Goal: Transaction & Acquisition: Purchase product/service

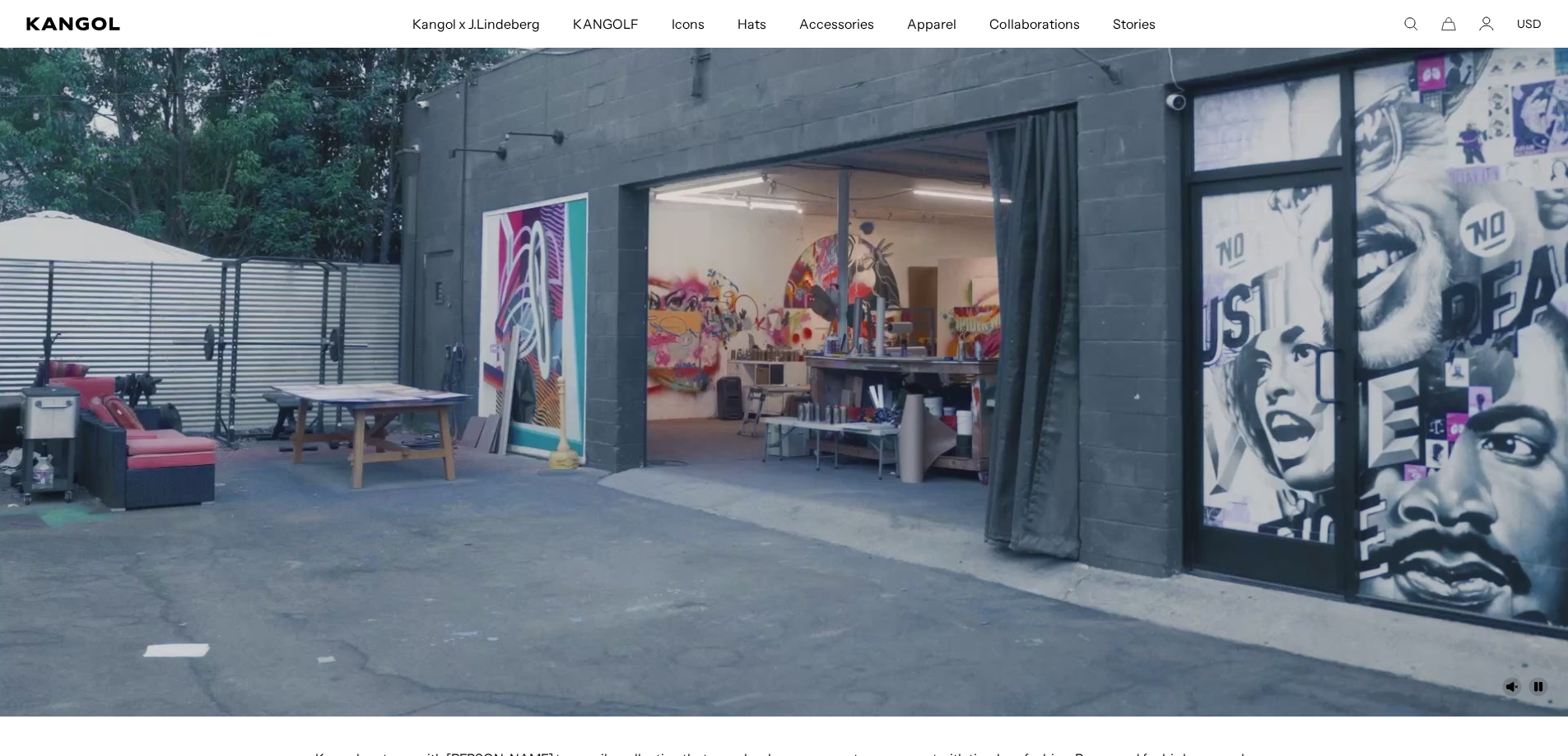
scroll to position [0, 339]
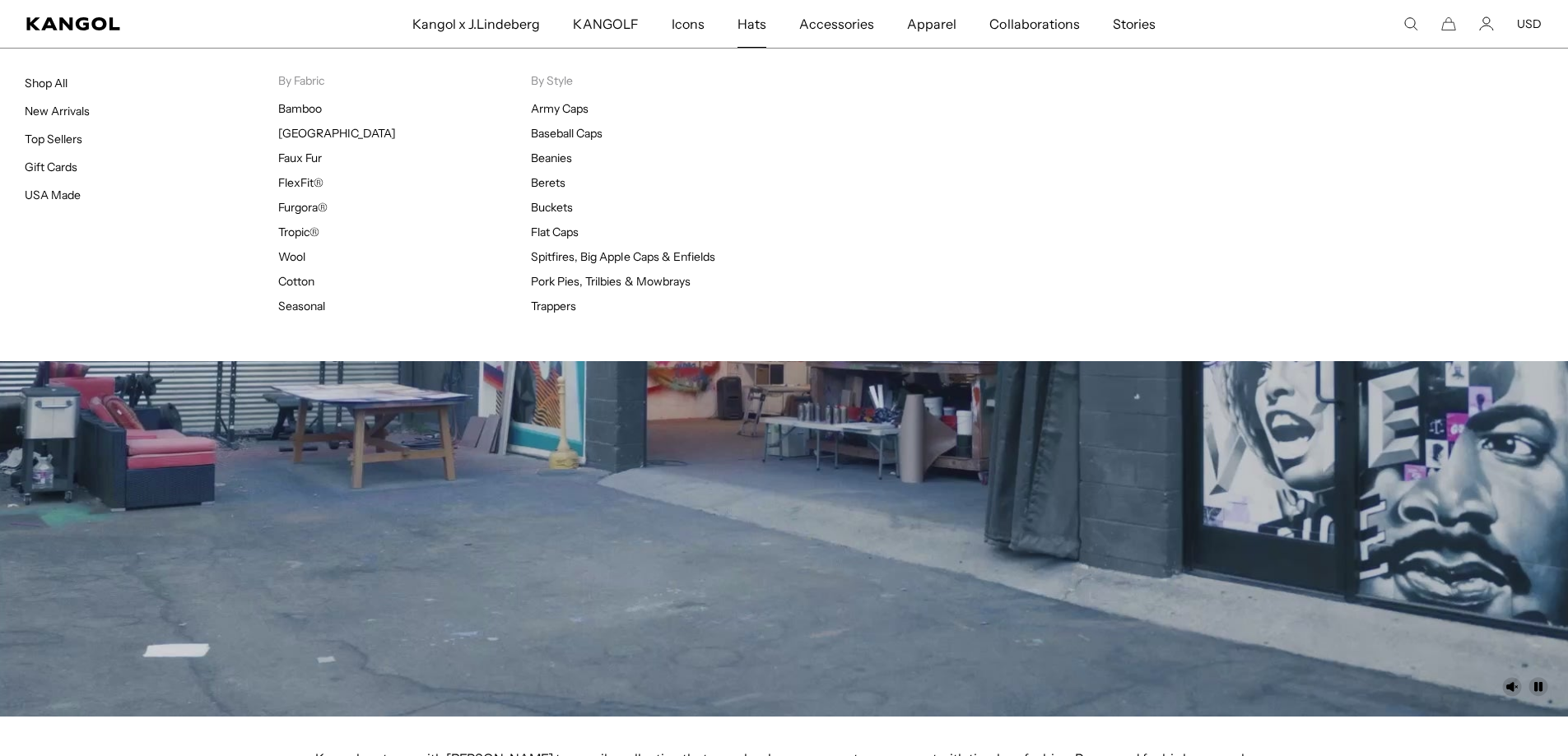
click at [765, 22] on span "Hats" at bounding box center [752, 24] width 28 height 47
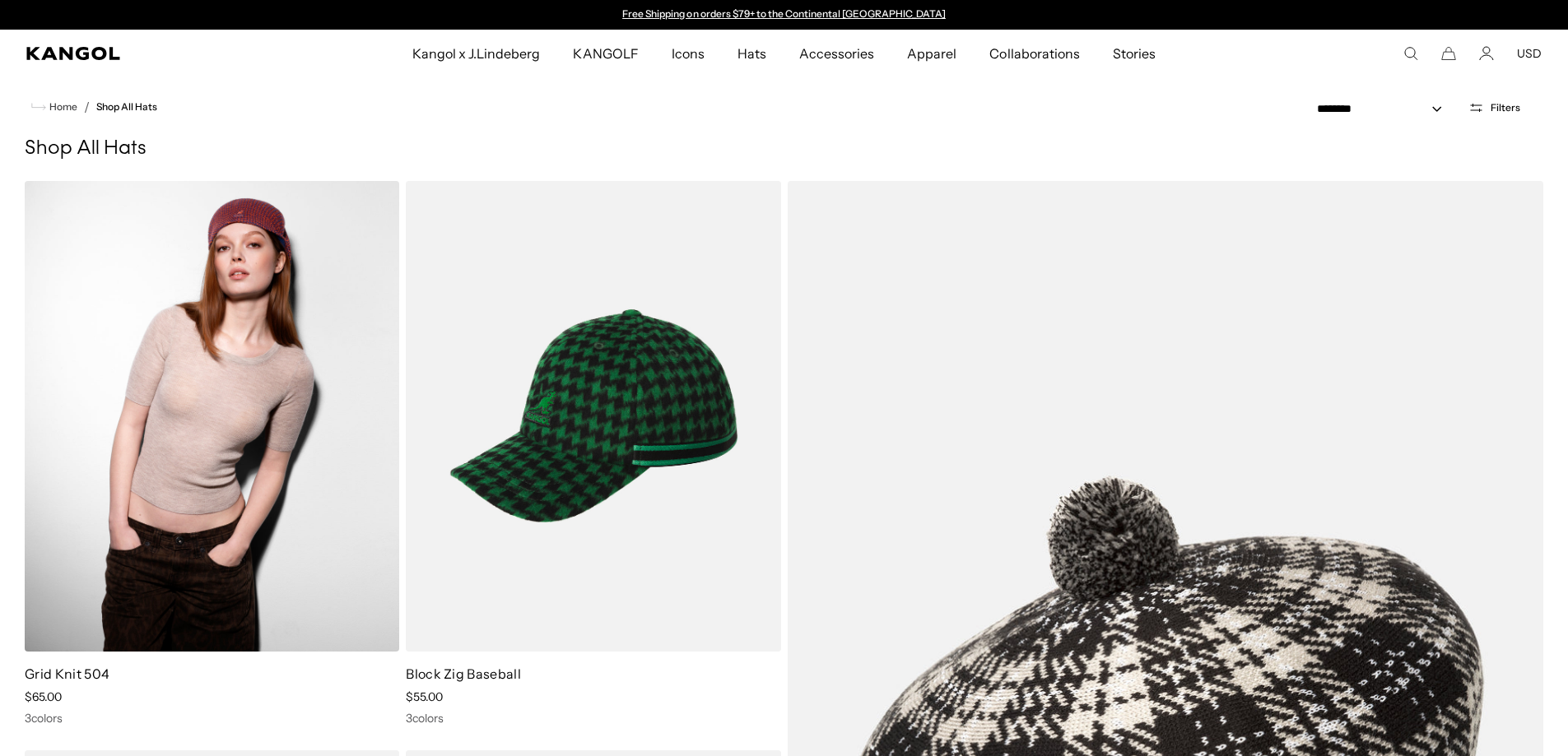
scroll to position [164, 0]
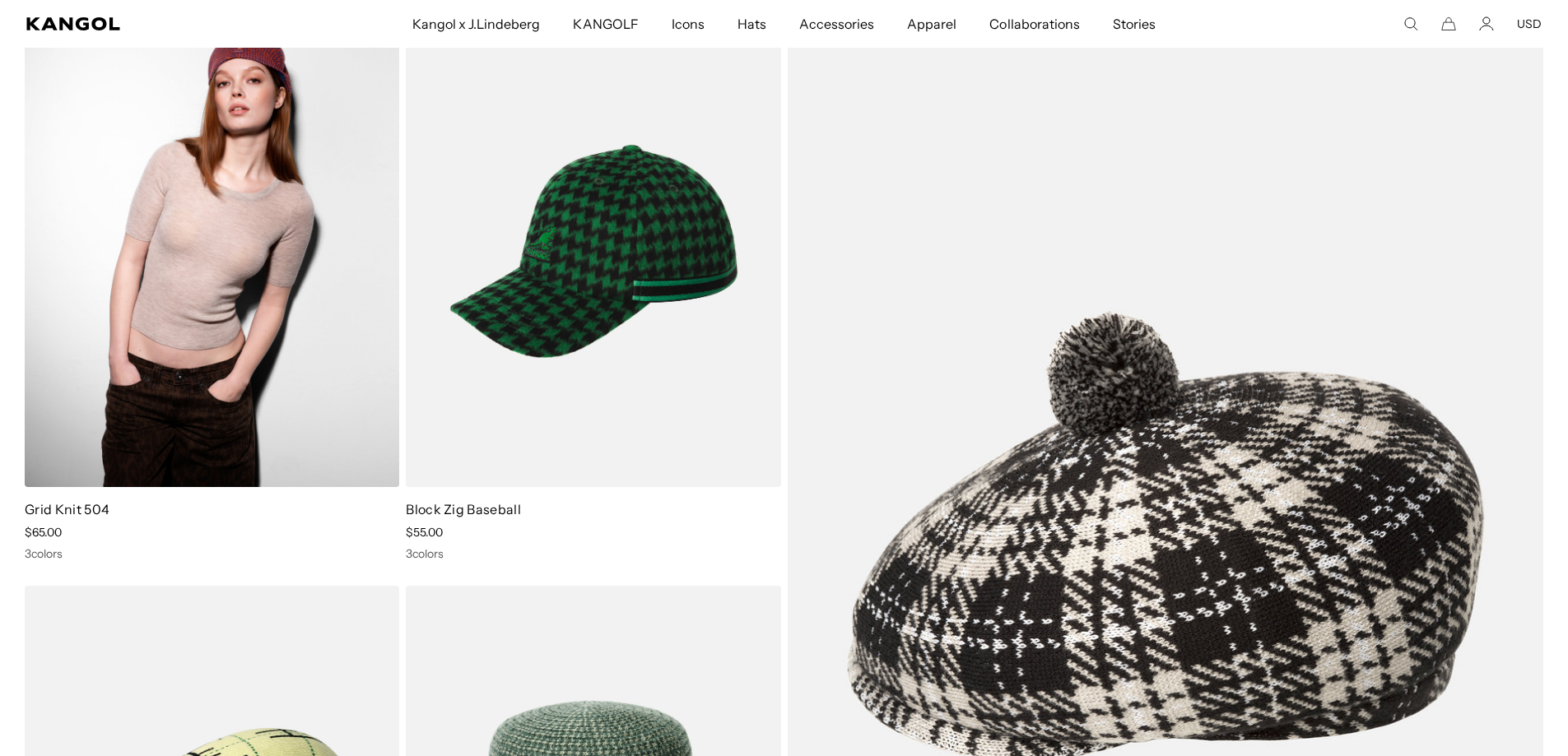
click at [195, 375] on img at bounding box center [212, 251] width 374 height 470
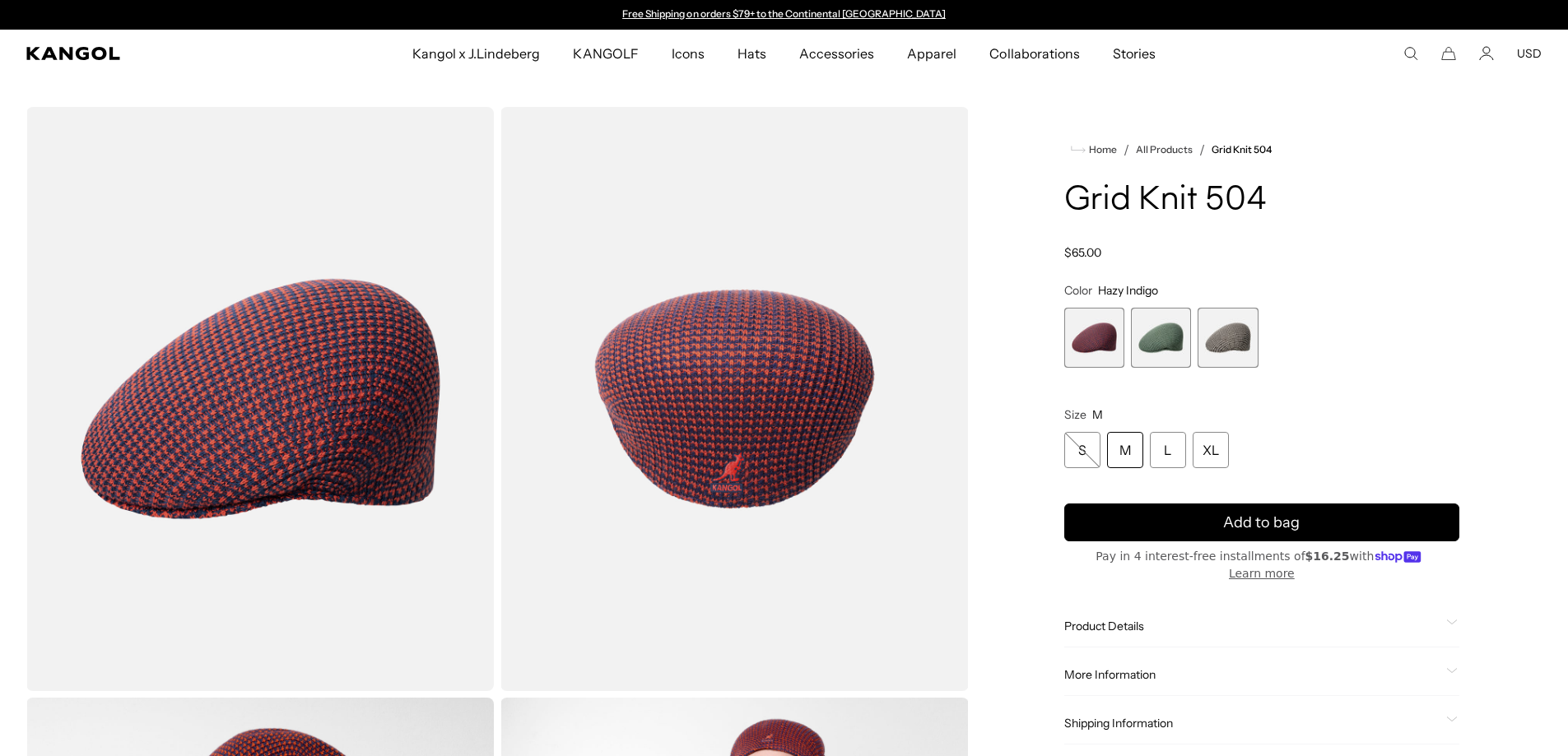
click at [1223, 346] on span "3 of 3" at bounding box center [1227, 337] width 60 height 60
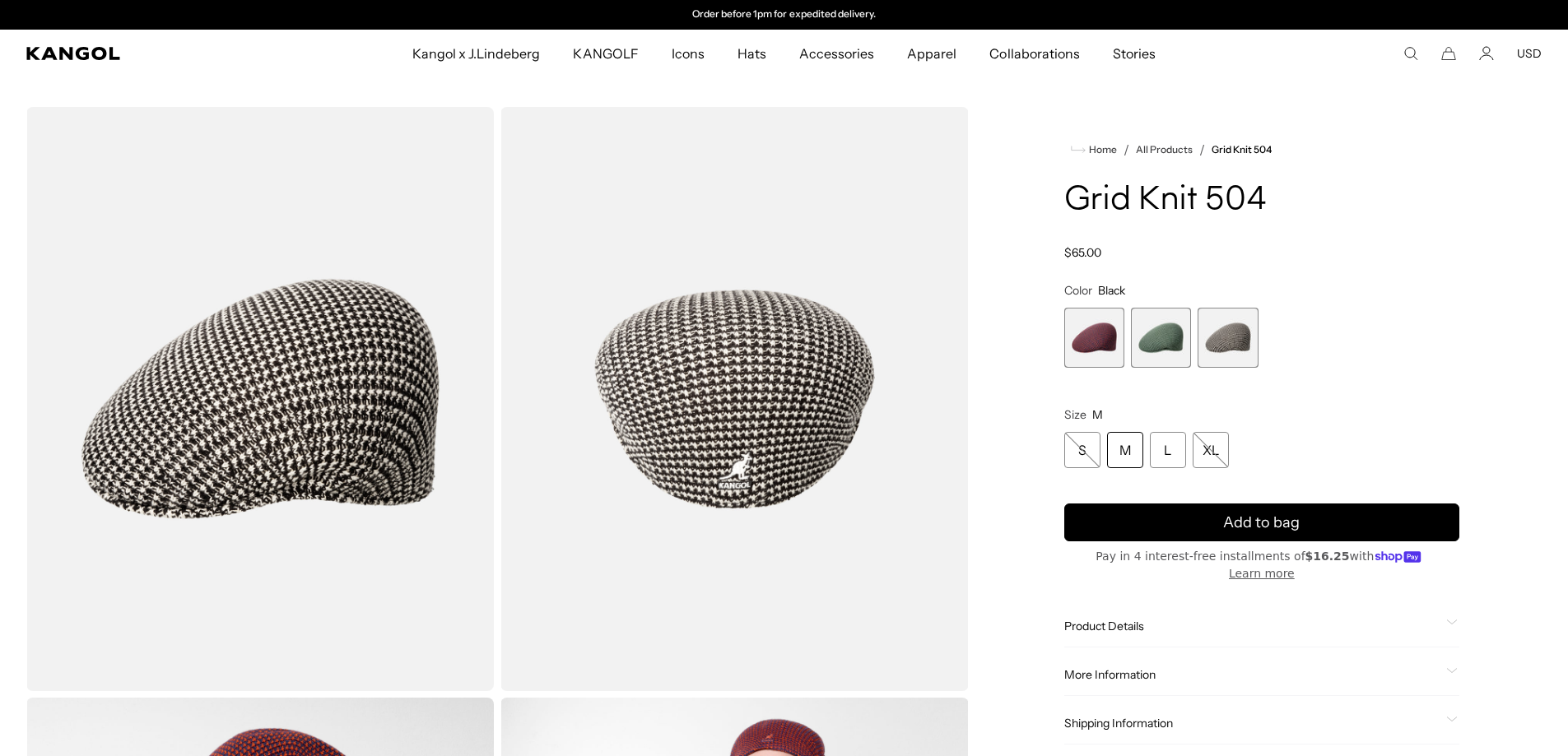
click at [1099, 344] on span "1 of 3" at bounding box center [1093, 337] width 60 height 60
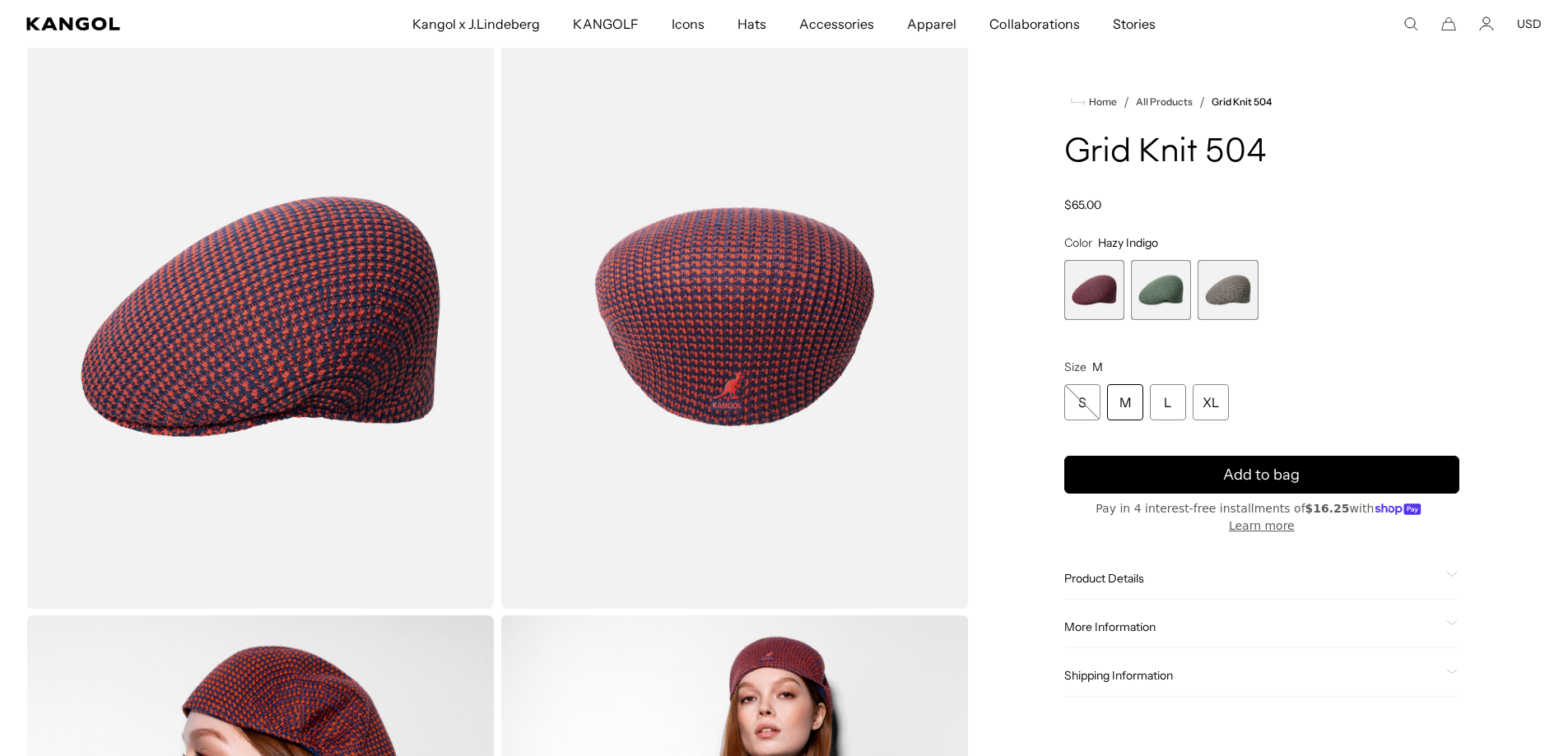
scroll to position [0, 339]
click at [1163, 299] on span "2 of 3" at bounding box center [1160, 289] width 60 height 60
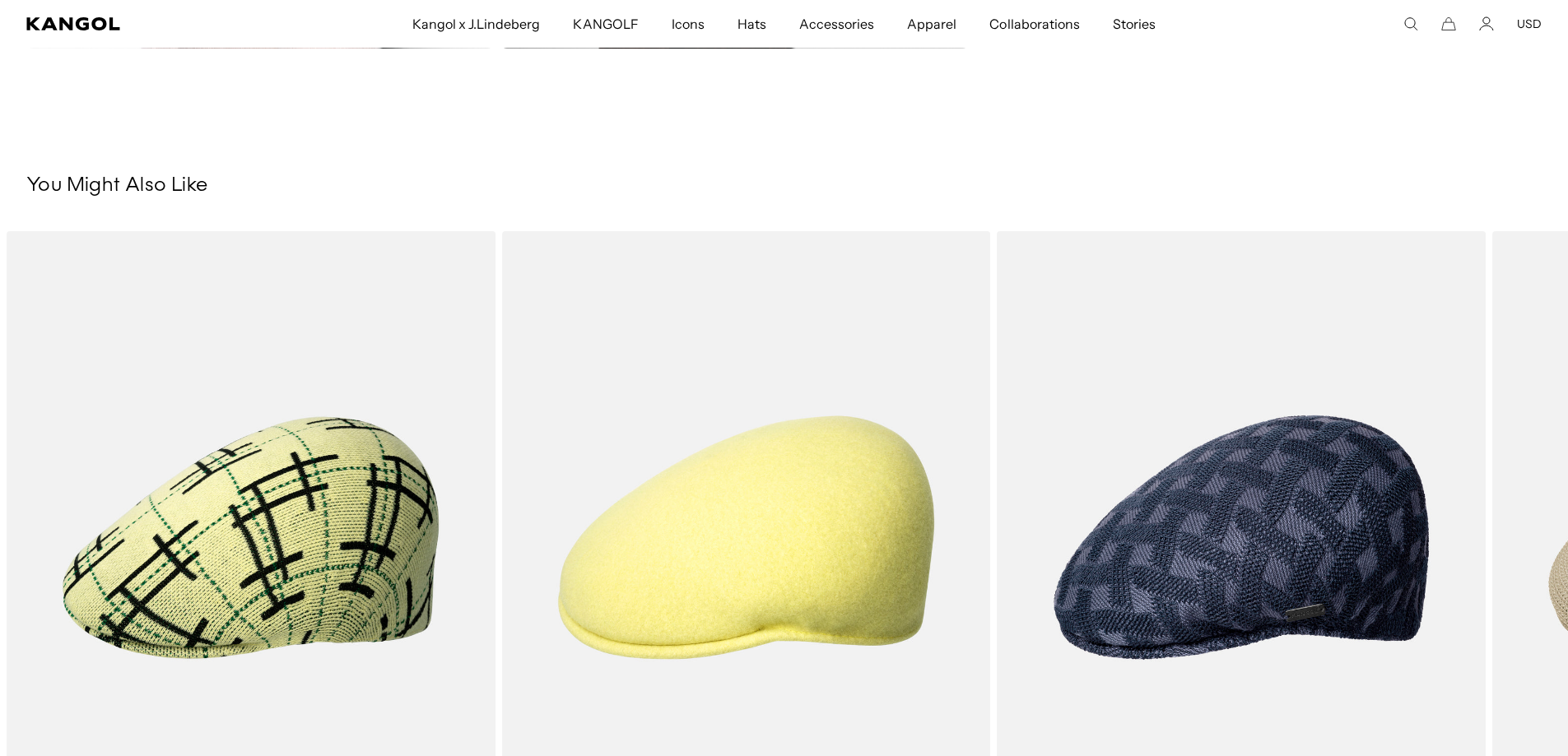
scroll to position [0, 339]
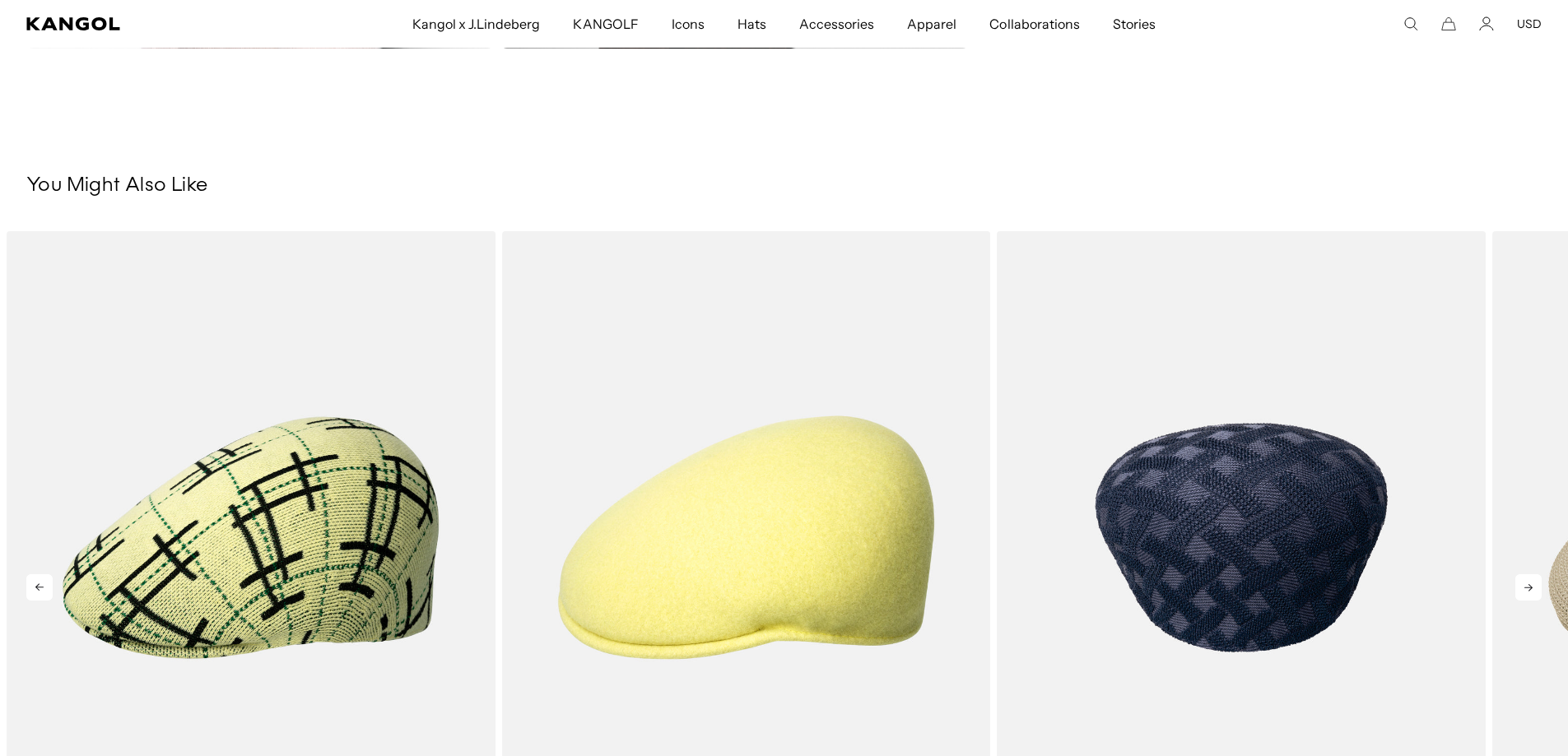
click at [1196, 573] on img "3 of 5" at bounding box center [1241, 538] width 489 height 613
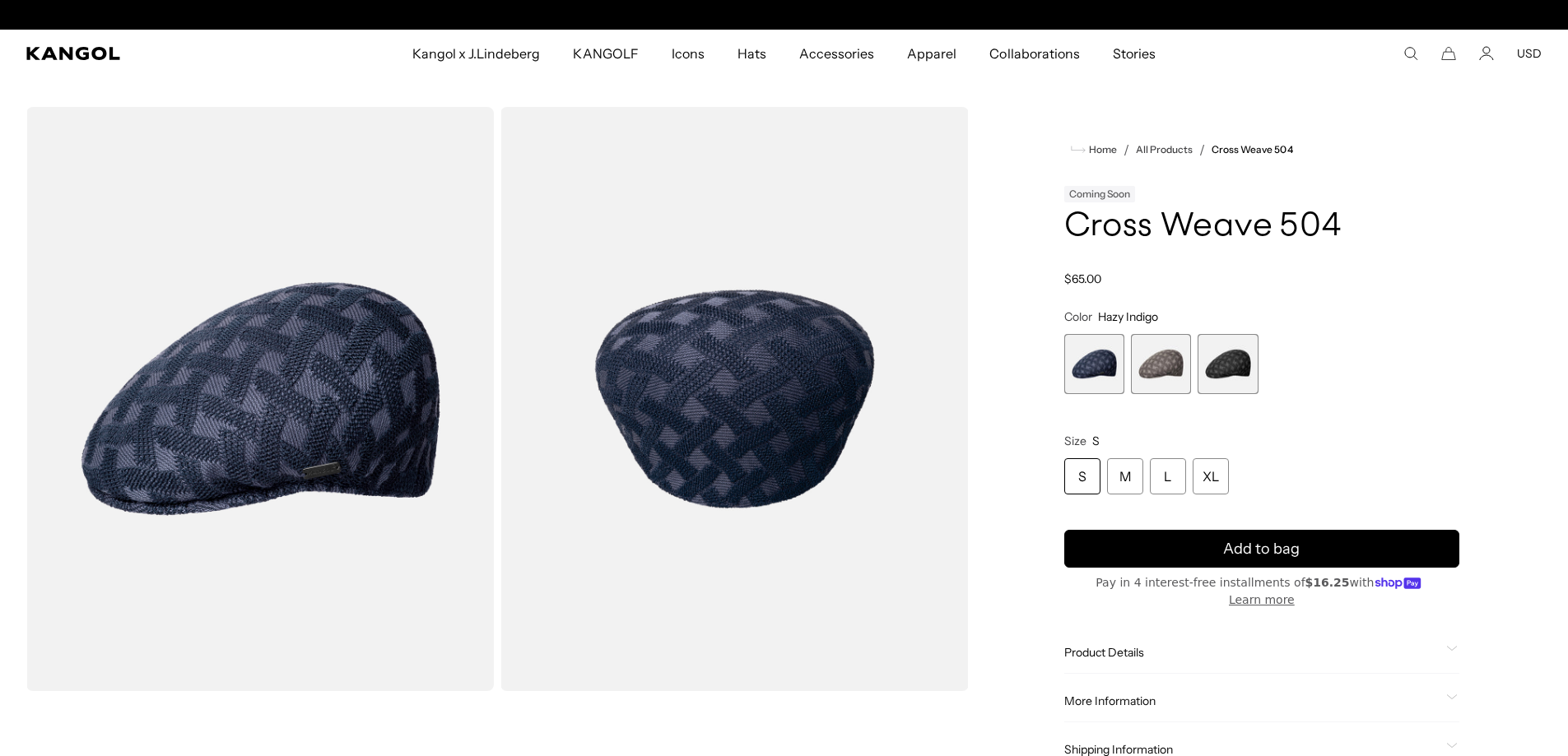
scroll to position [0, 339]
click at [1216, 364] on span "3 of 3" at bounding box center [1227, 363] width 60 height 60
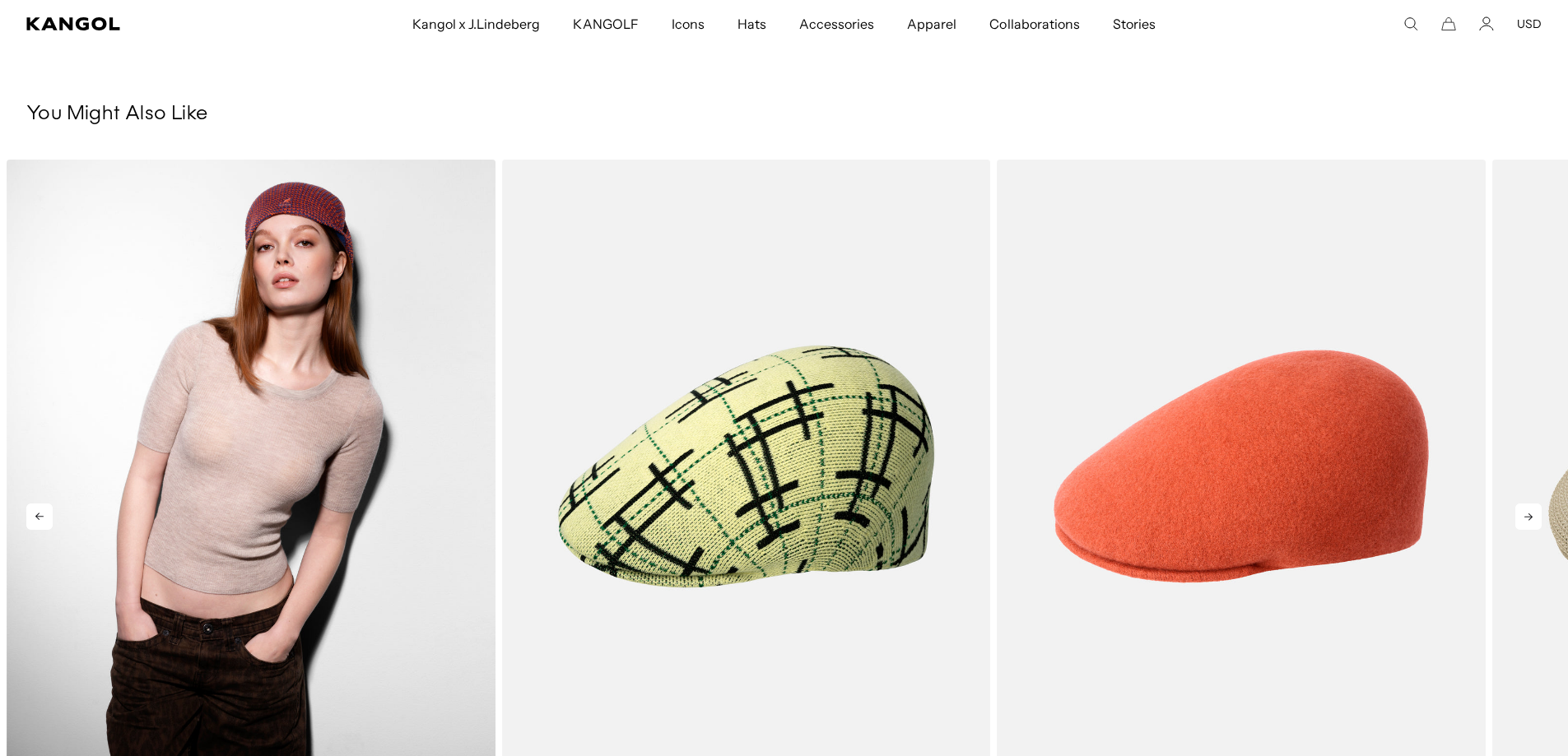
click at [400, 499] on img "1 of 5" at bounding box center [251, 466] width 489 height 613
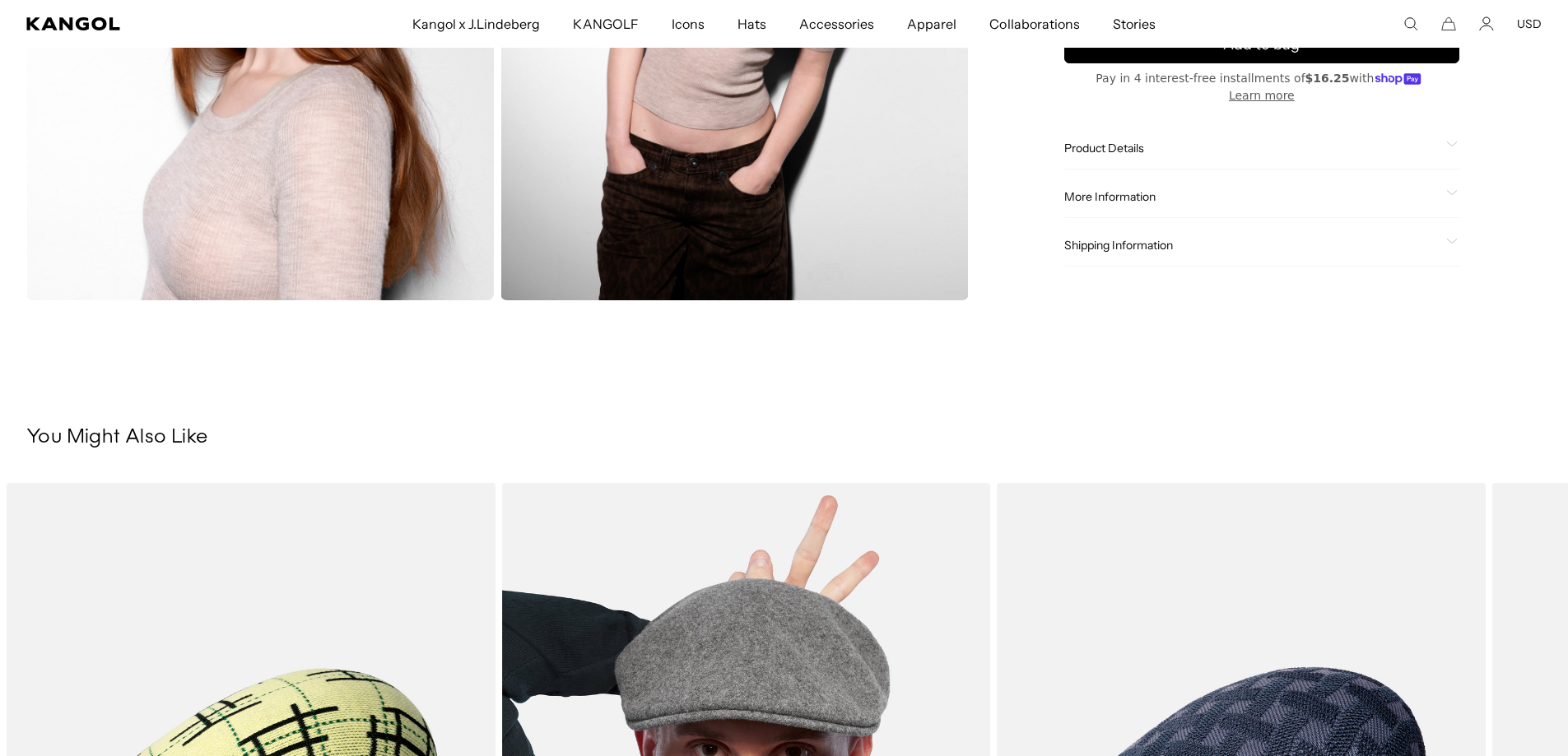
scroll to position [0, 339]
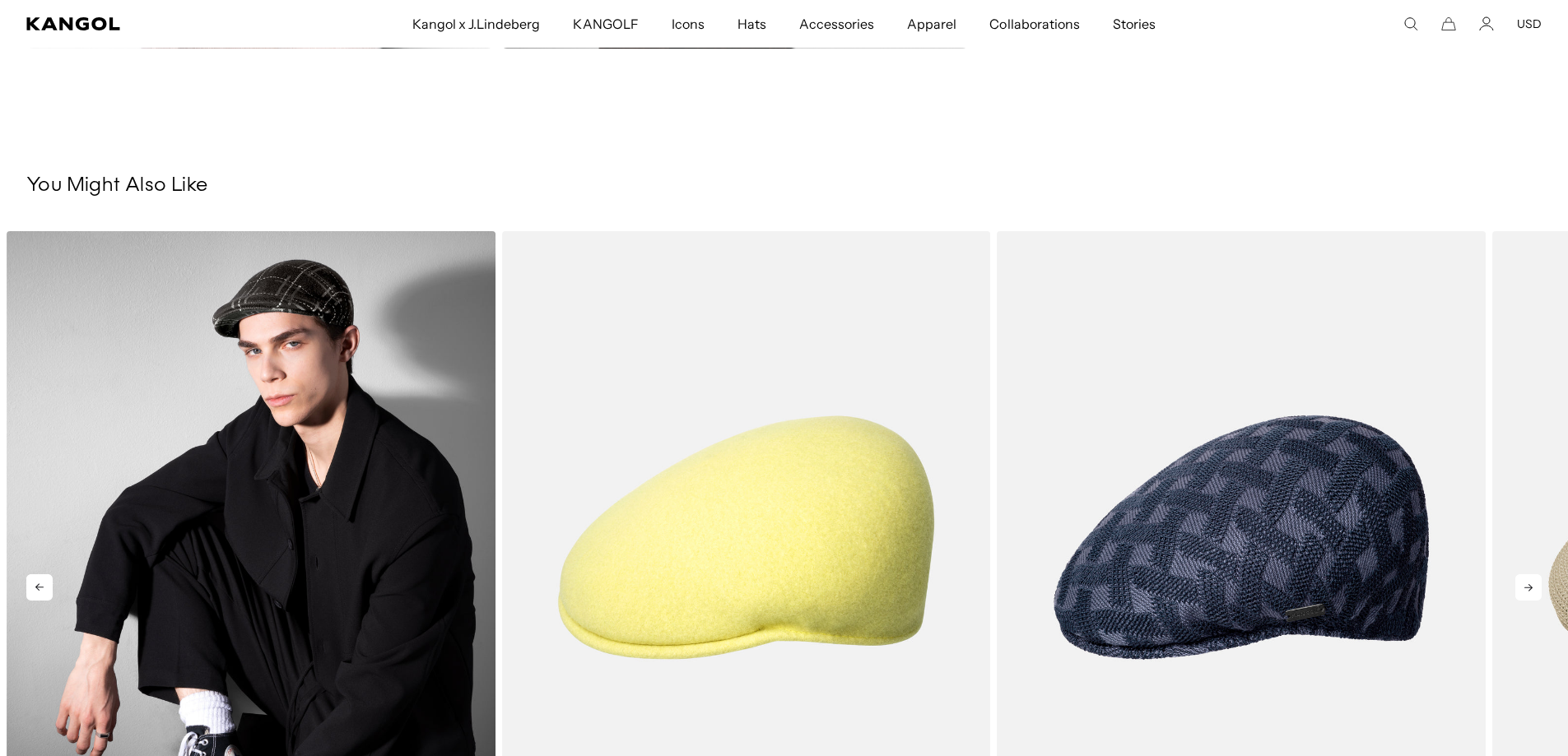
click at [346, 518] on img "1 of 5" at bounding box center [251, 538] width 489 height 613
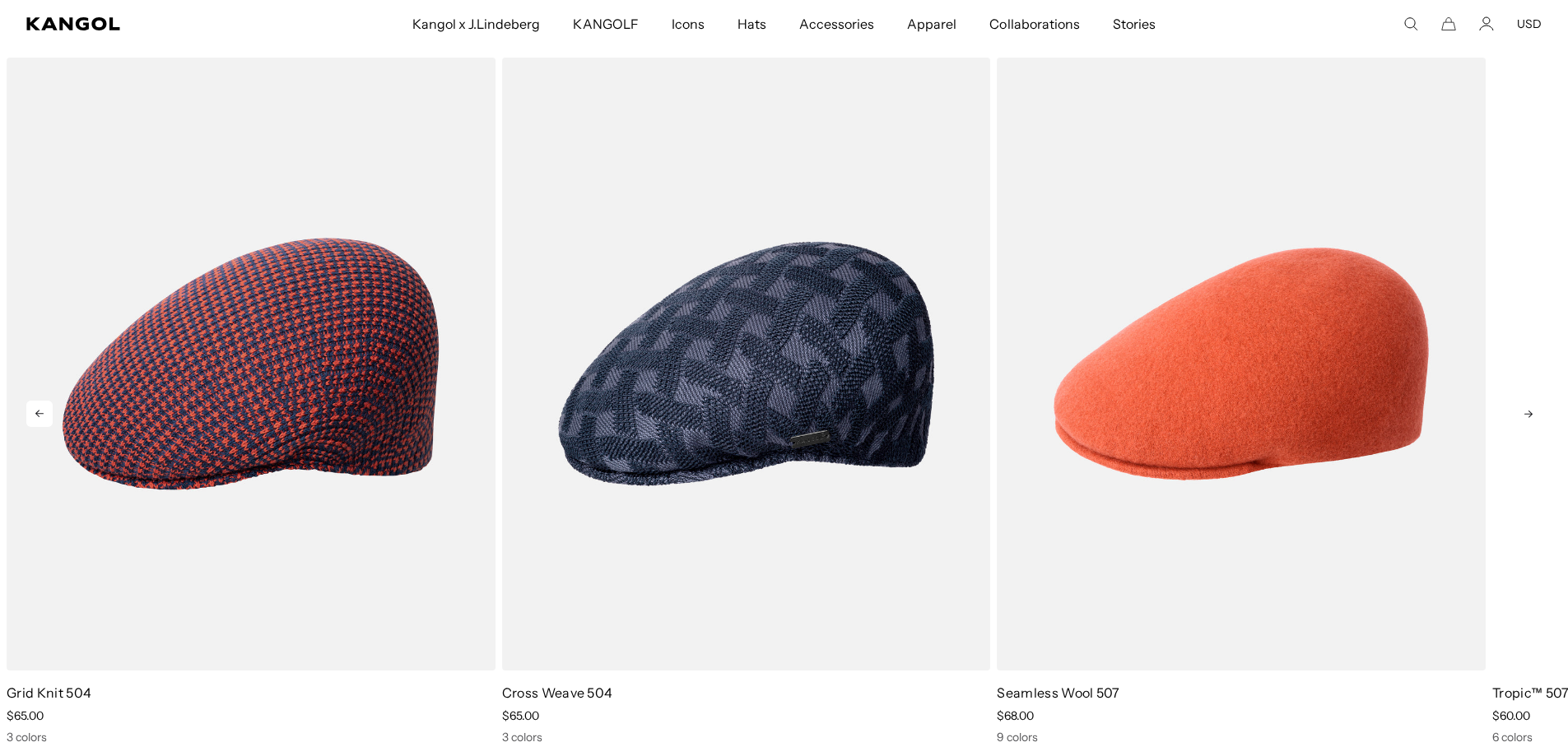
scroll to position [1398, 0]
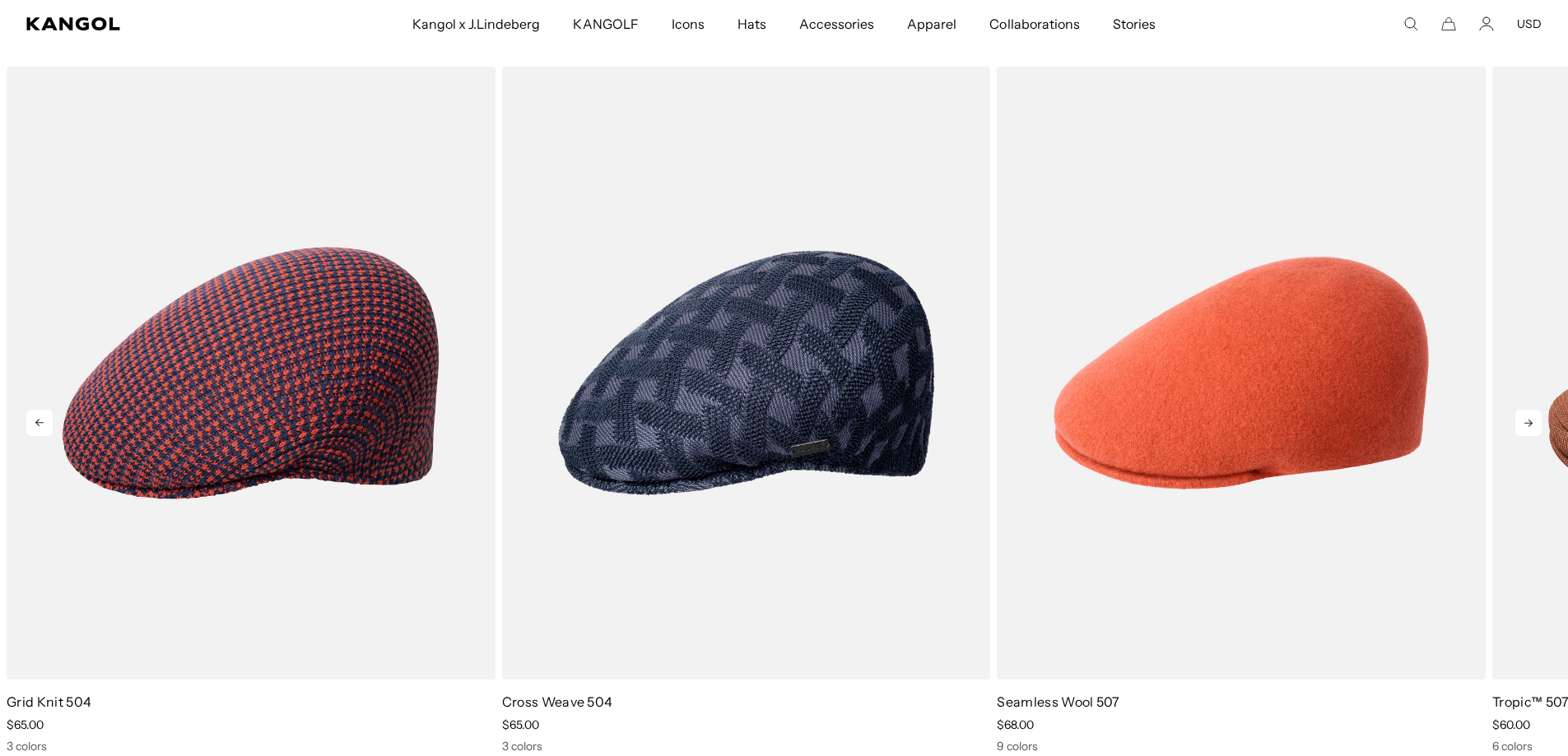
click at [1525, 424] on icon at bounding box center [1528, 423] width 9 height 8
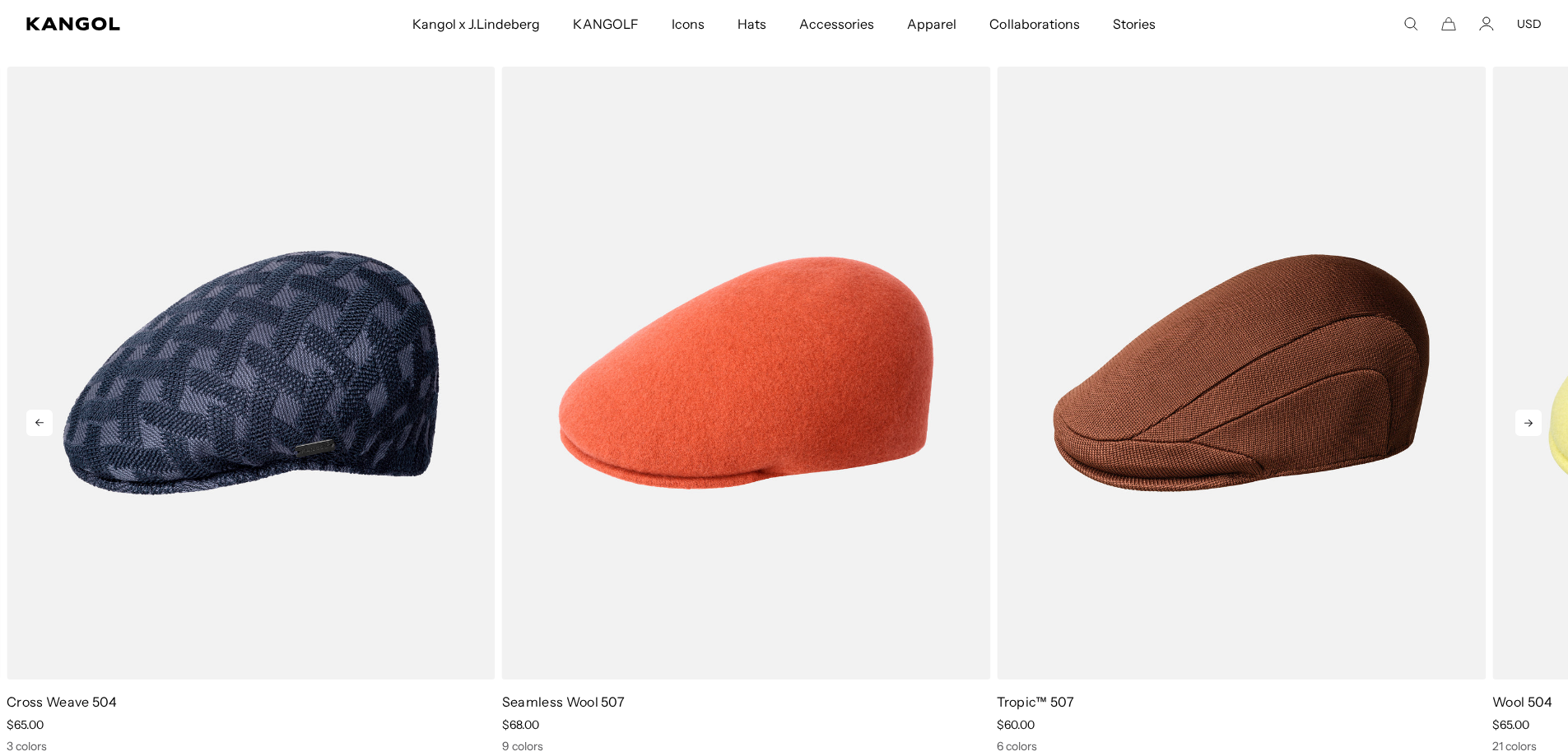
scroll to position [0, 339]
click at [1525, 424] on icon at bounding box center [1528, 423] width 9 height 8
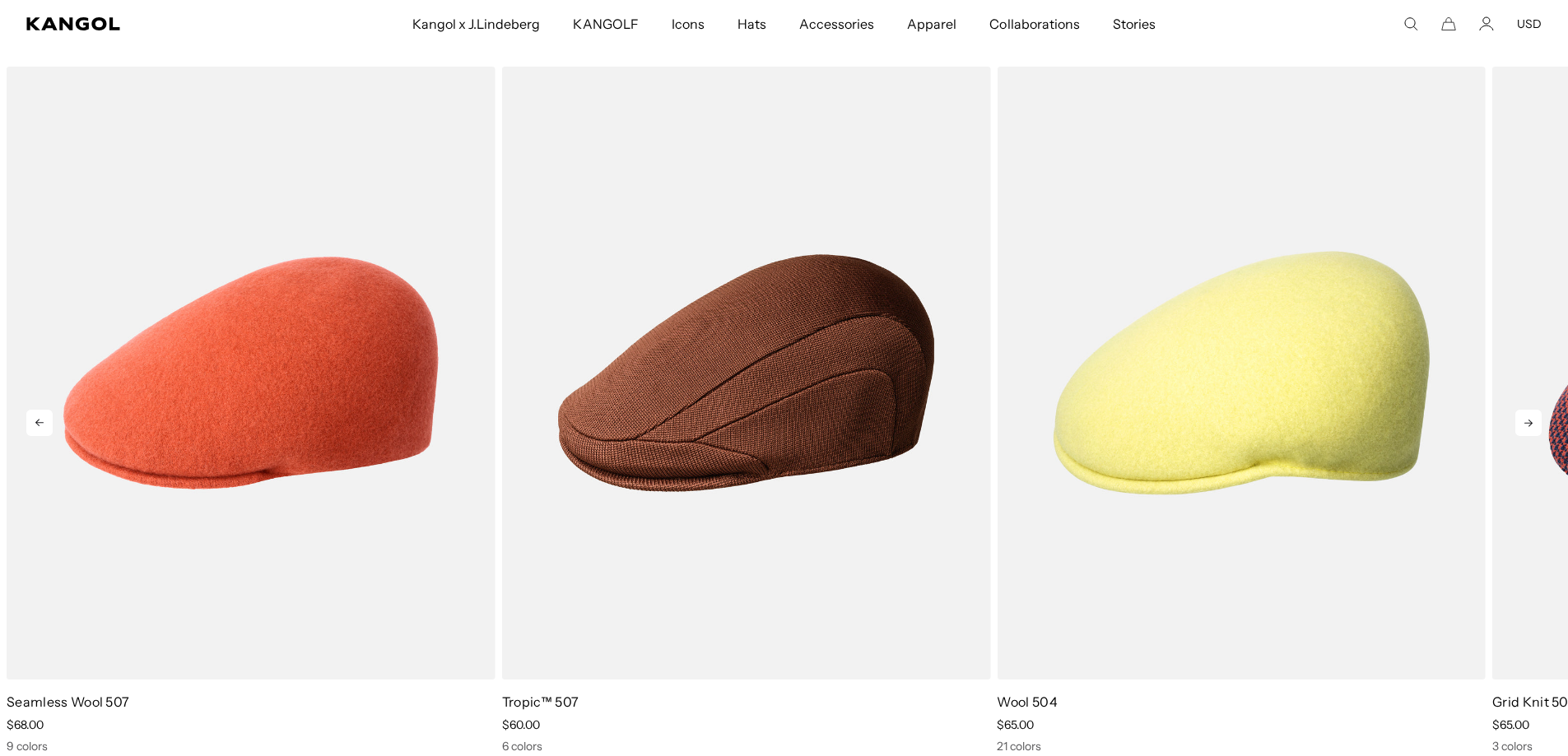
click at [1525, 424] on icon at bounding box center [1528, 423] width 9 height 8
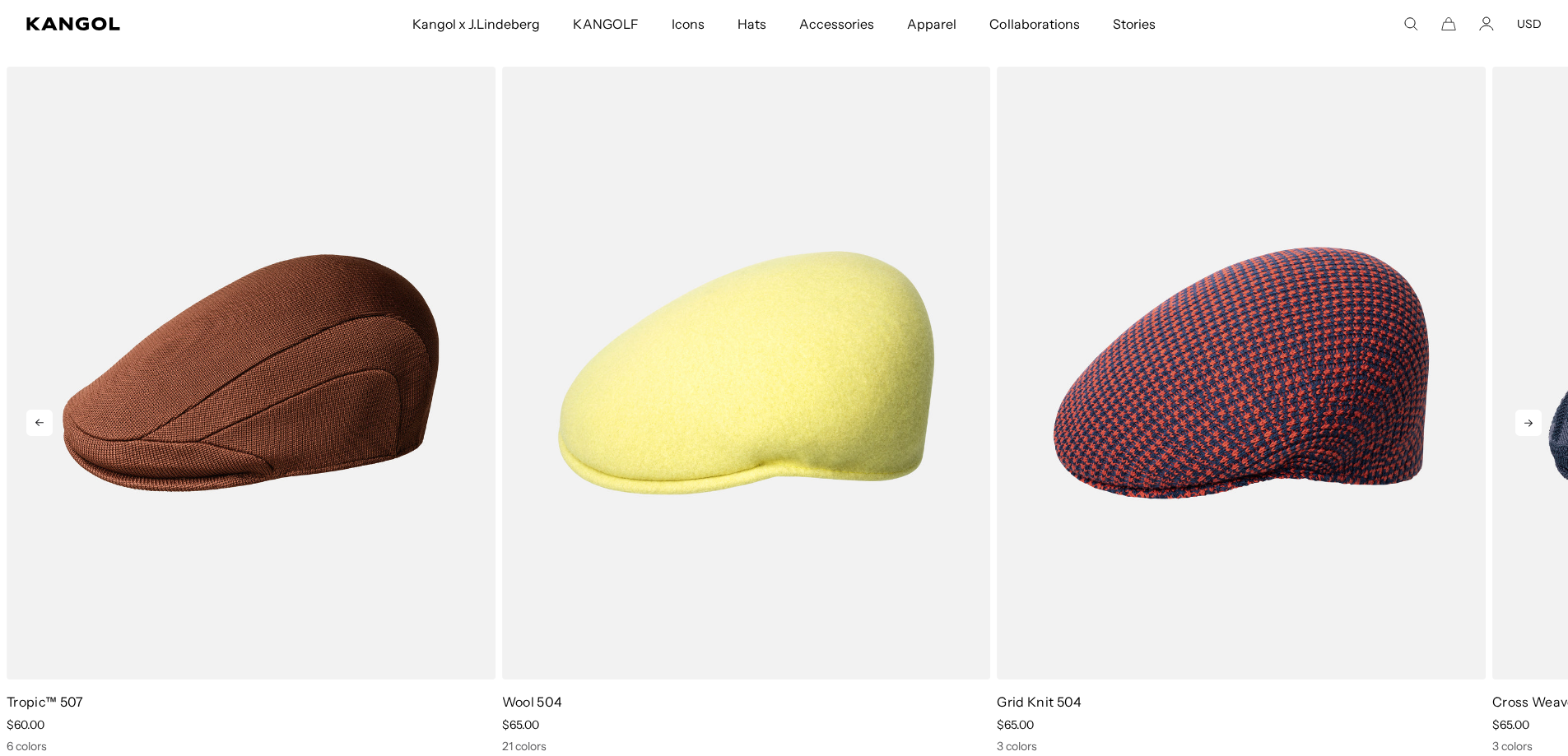
scroll to position [0, 0]
click at [1525, 424] on icon at bounding box center [1528, 423] width 9 height 8
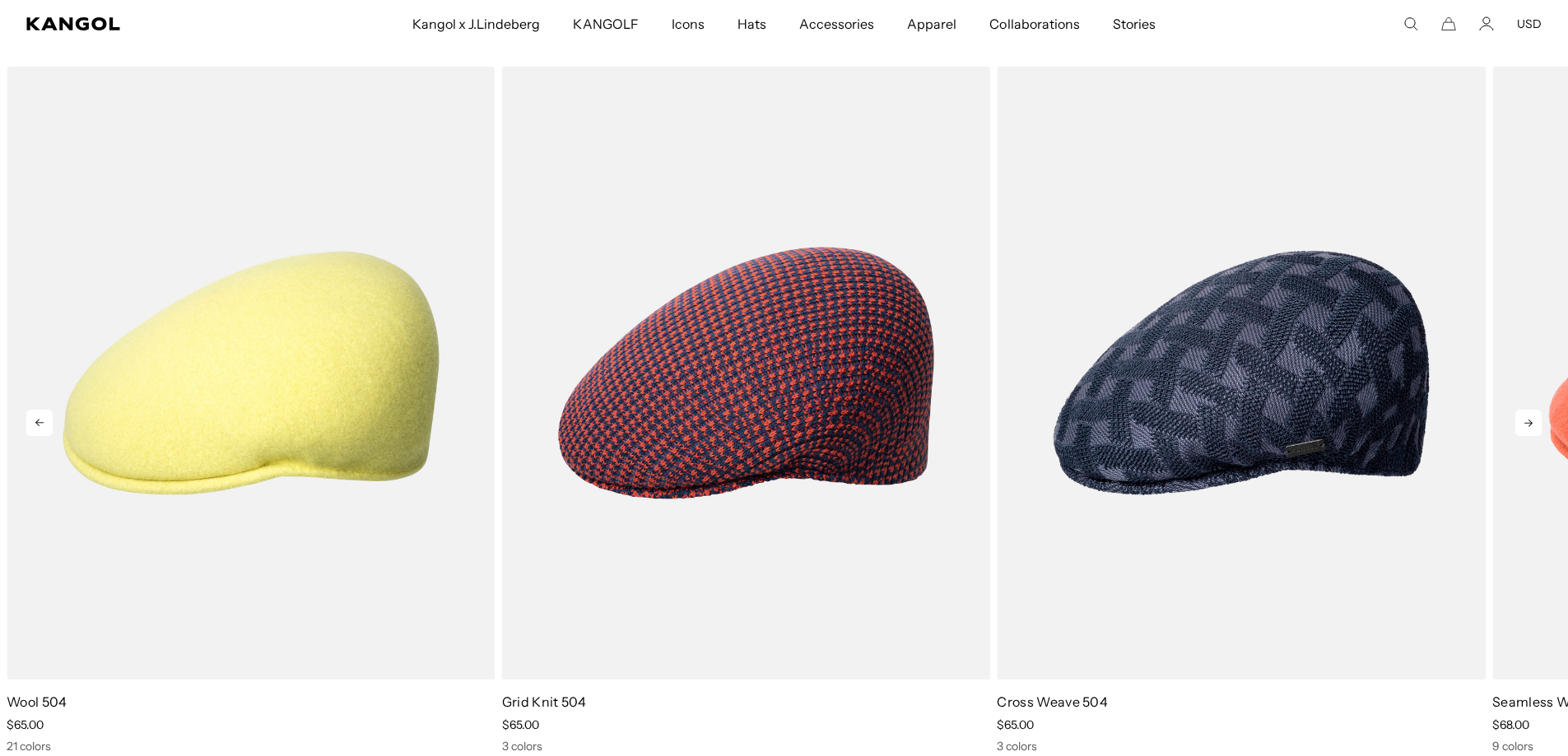
click at [1525, 424] on icon at bounding box center [1528, 423] width 9 height 8
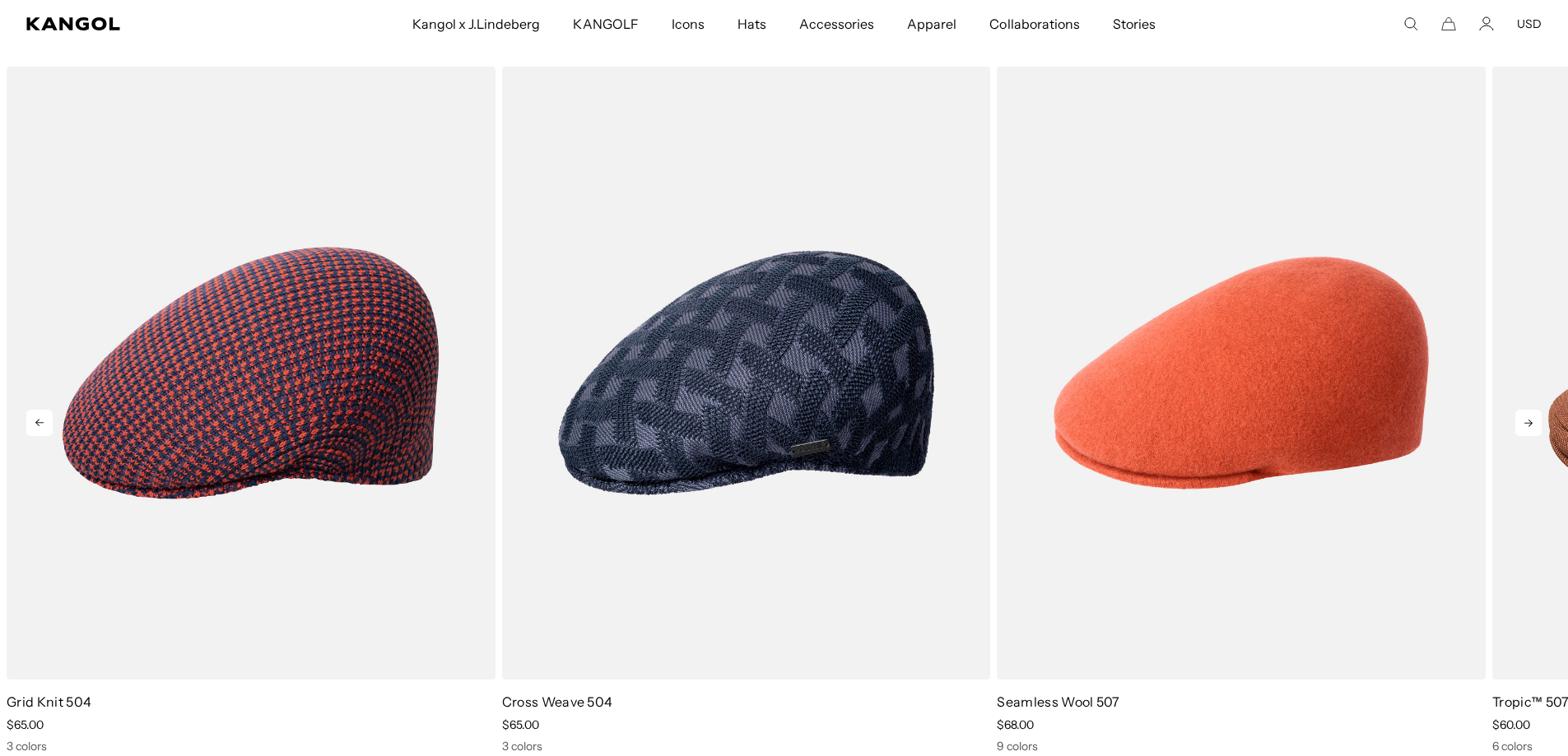
click at [1525, 424] on icon at bounding box center [1528, 423] width 9 height 8
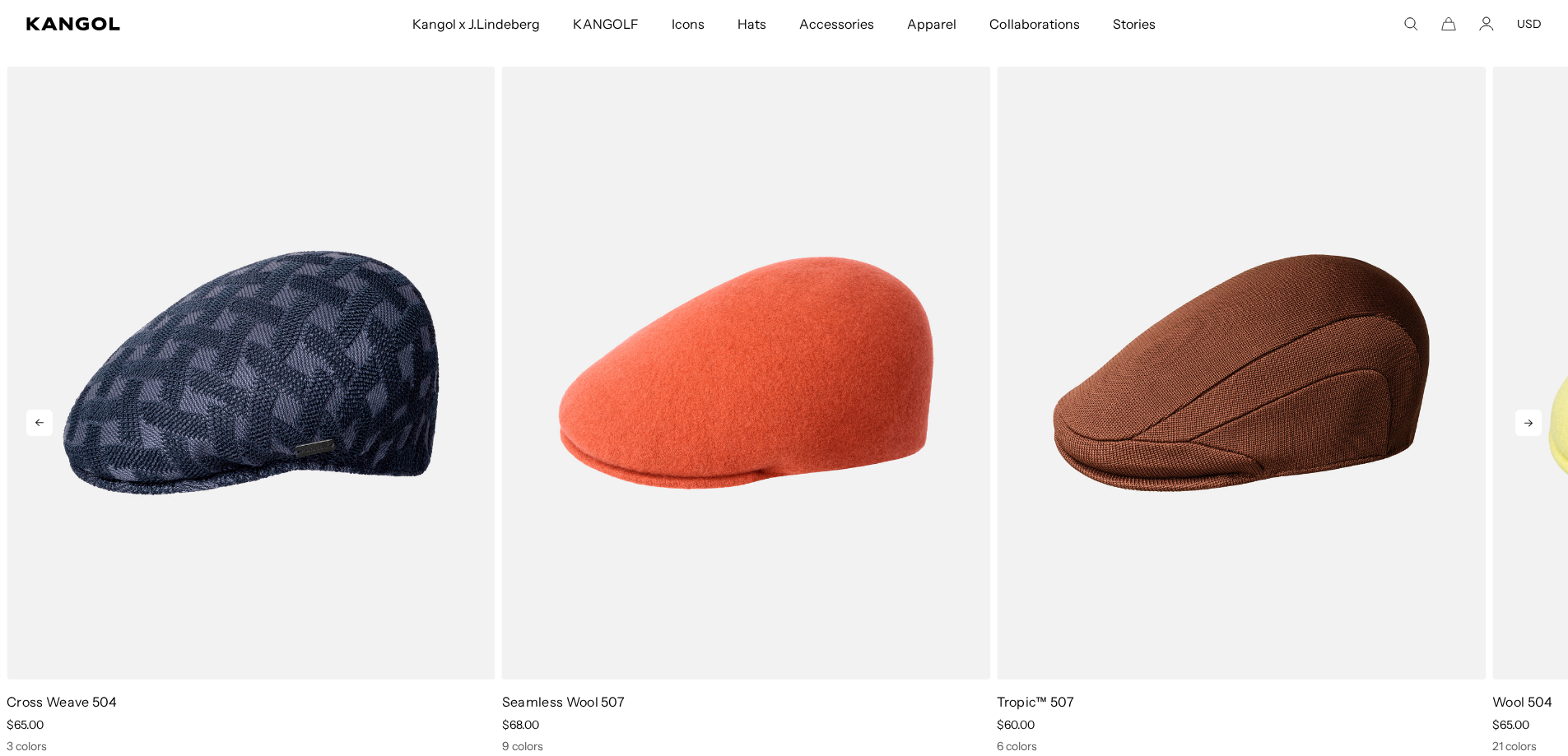
click at [1525, 424] on icon at bounding box center [1528, 423] width 9 height 8
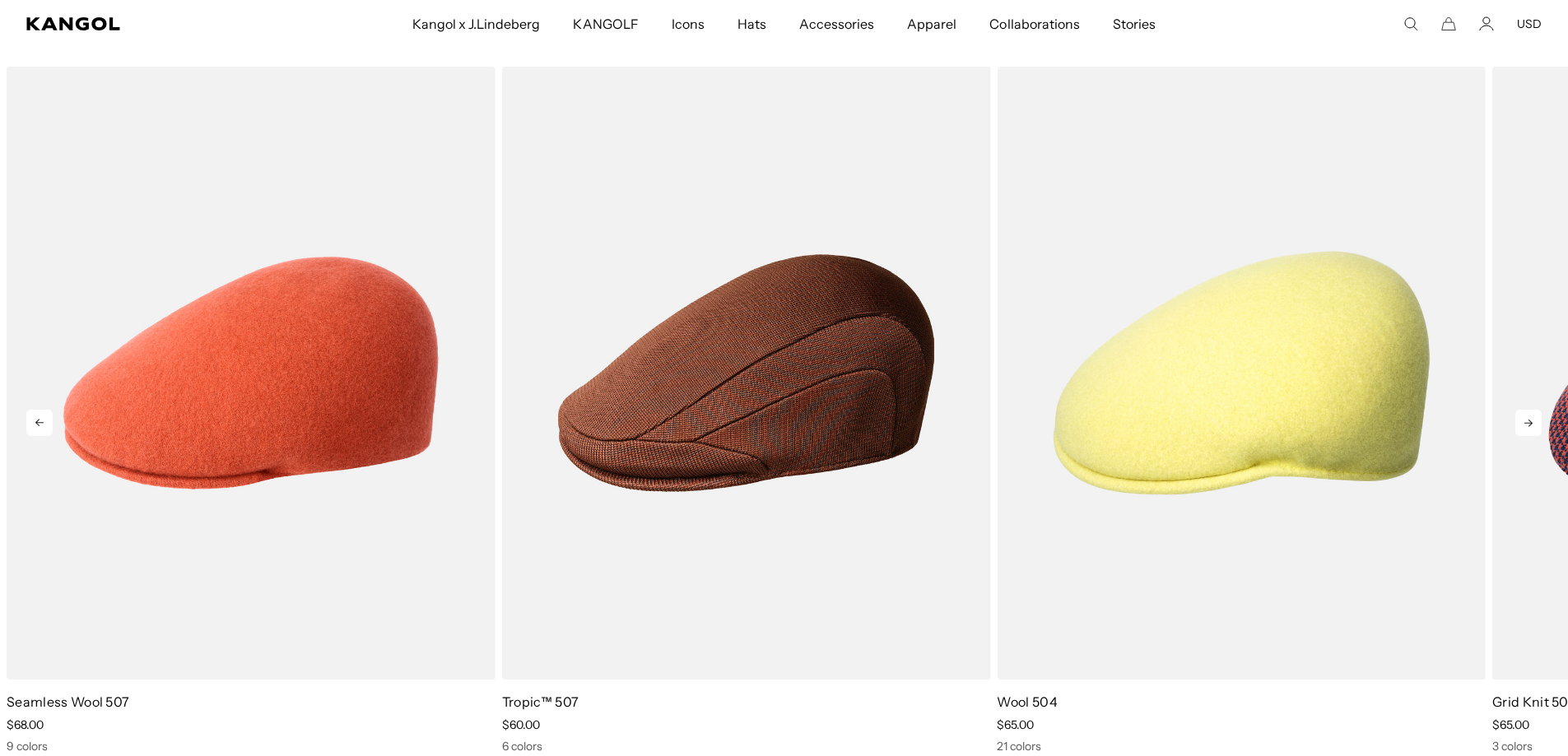
scroll to position [0, 339]
click at [1525, 424] on icon at bounding box center [1528, 423] width 9 height 8
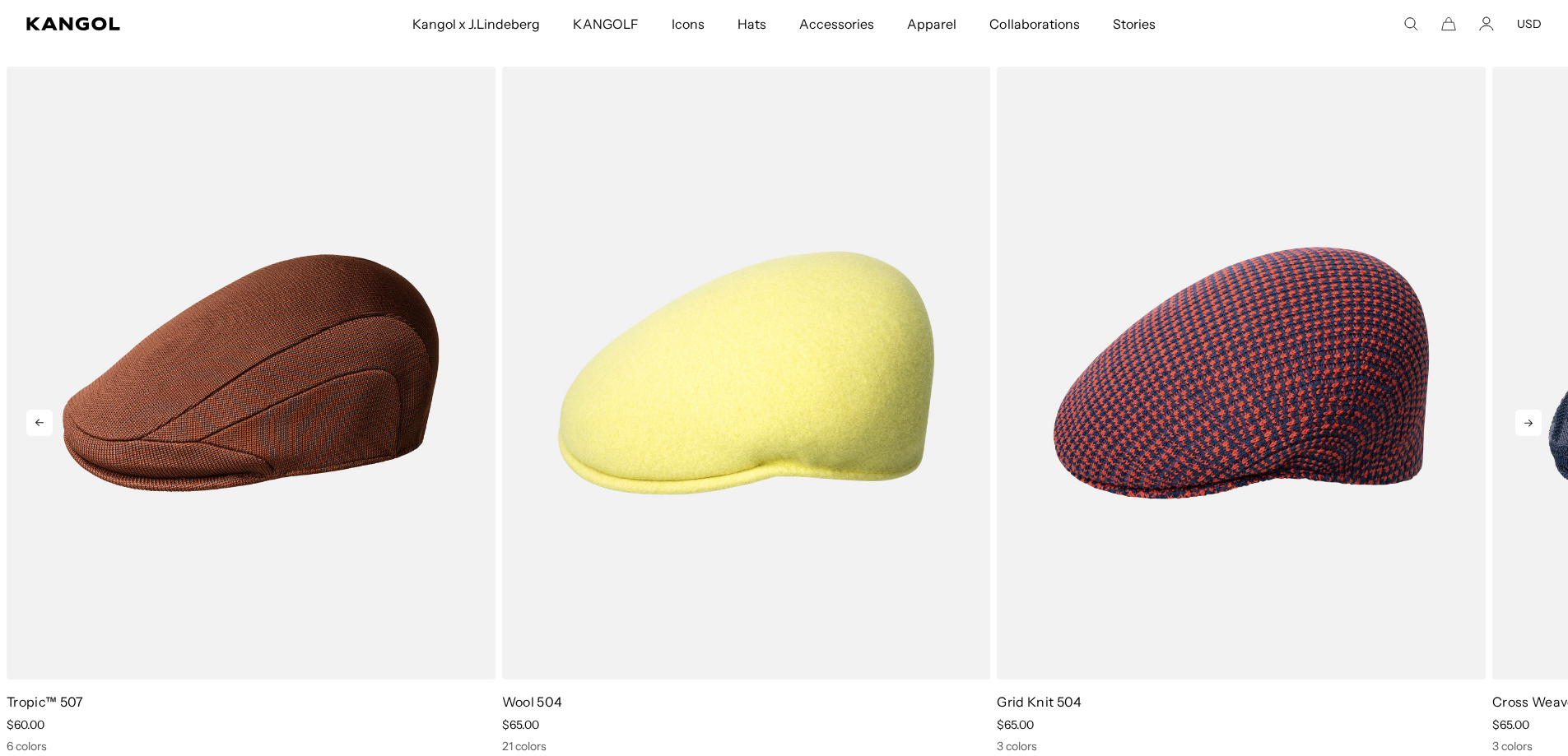
click at [1525, 424] on icon at bounding box center [1528, 423] width 27 height 27
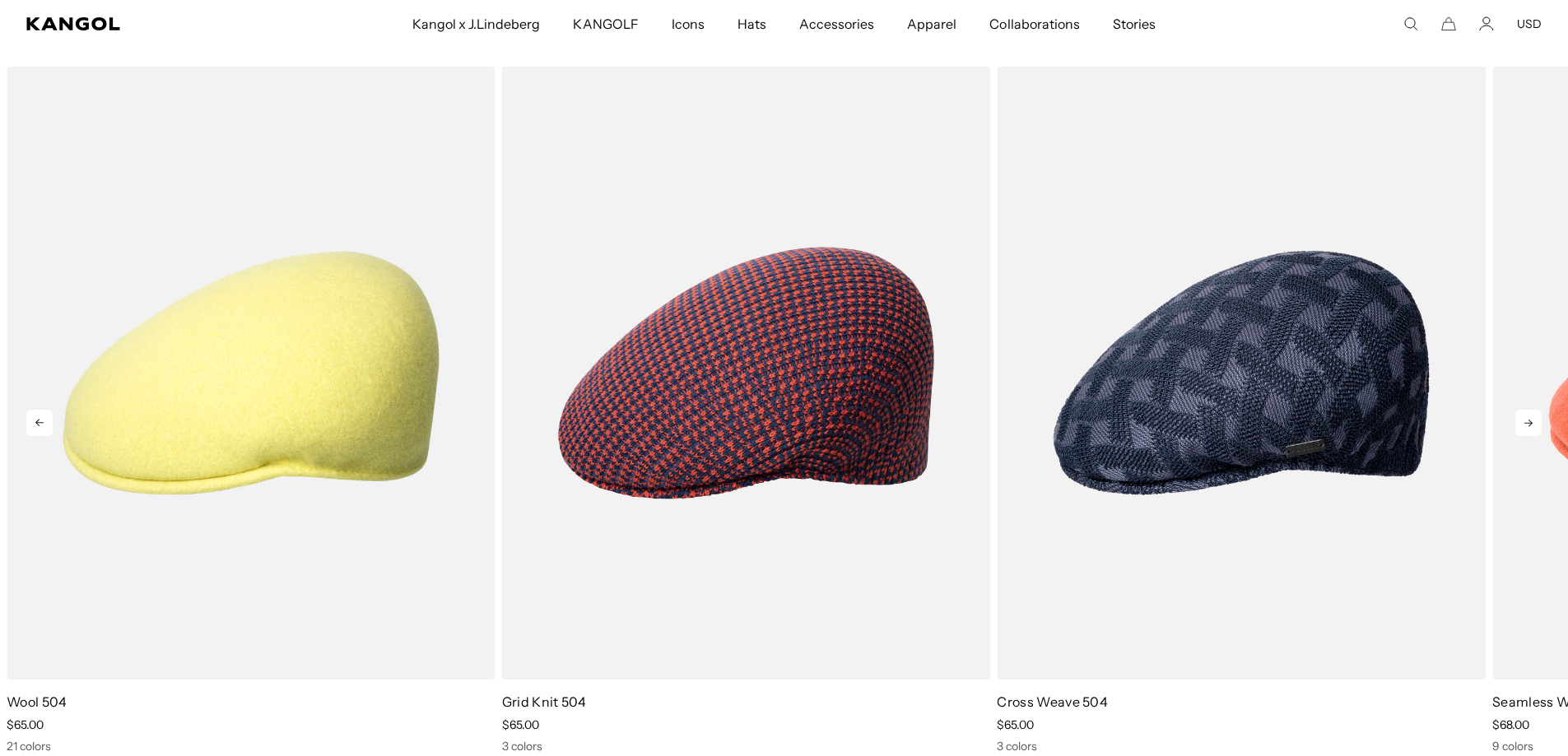
click at [1525, 424] on icon at bounding box center [1528, 423] width 27 height 27
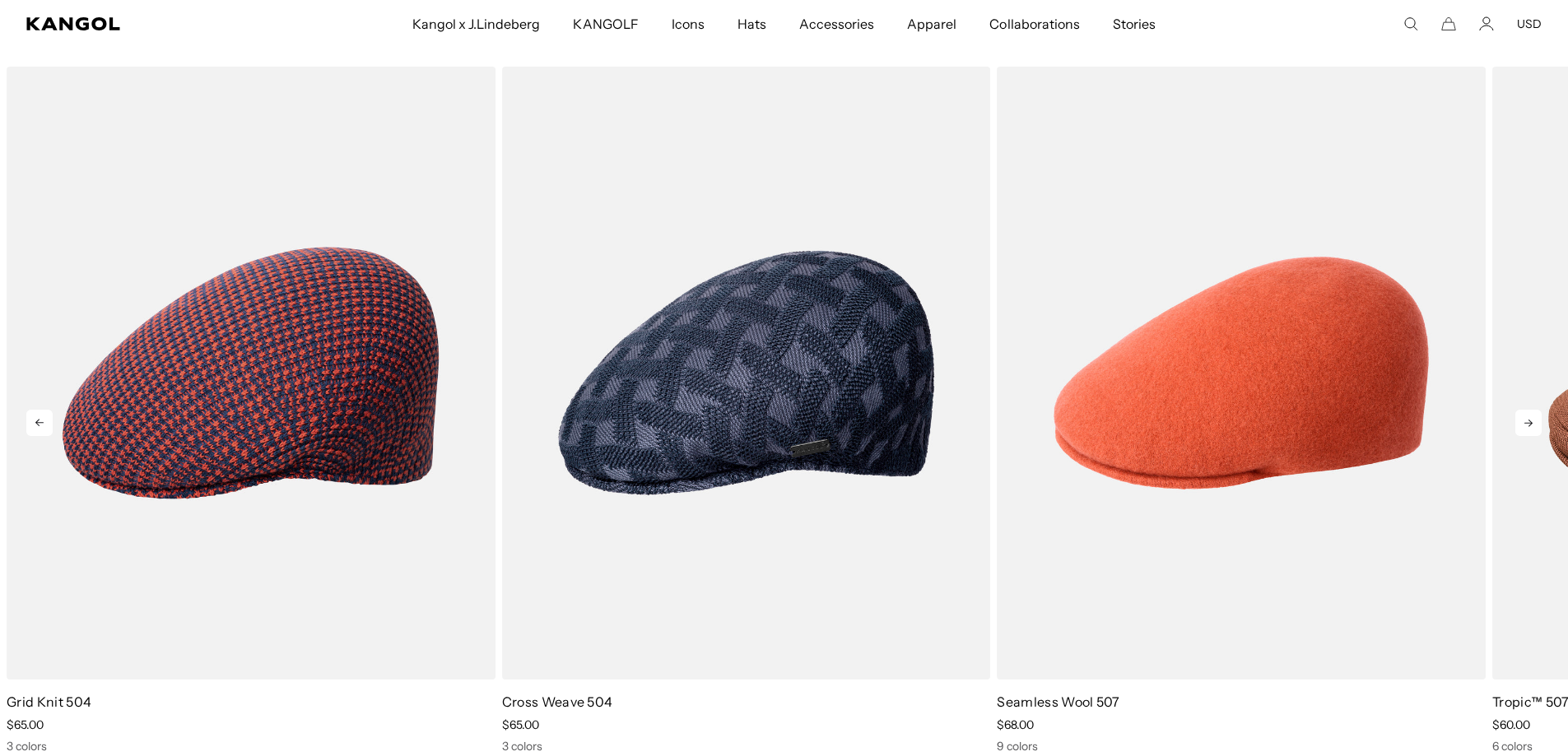
scroll to position [0, 0]
click at [1525, 424] on icon at bounding box center [1528, 423] width 27 height 27
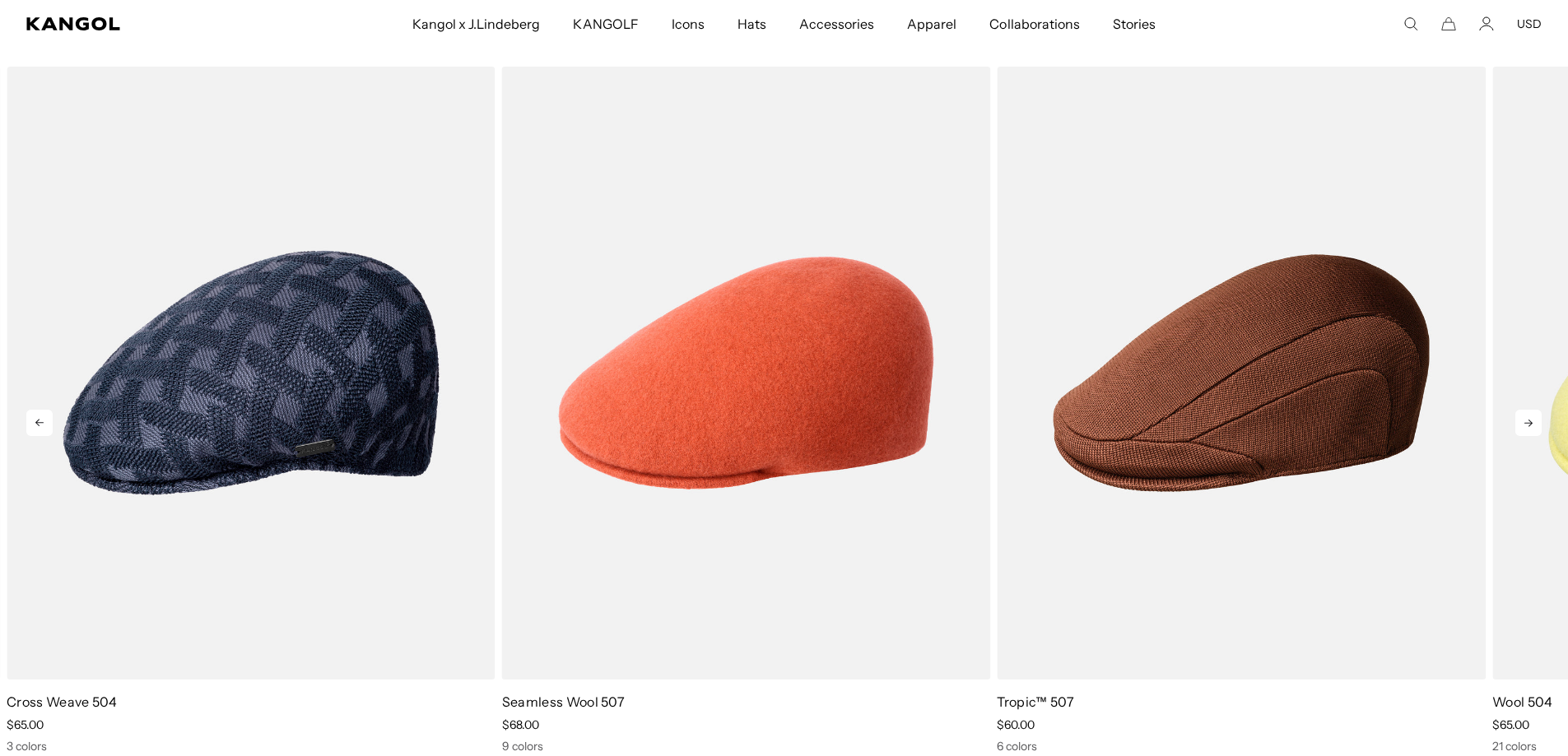
click at [1525, 424] on icon at bounding box center [1528, 423] width 27 height 27
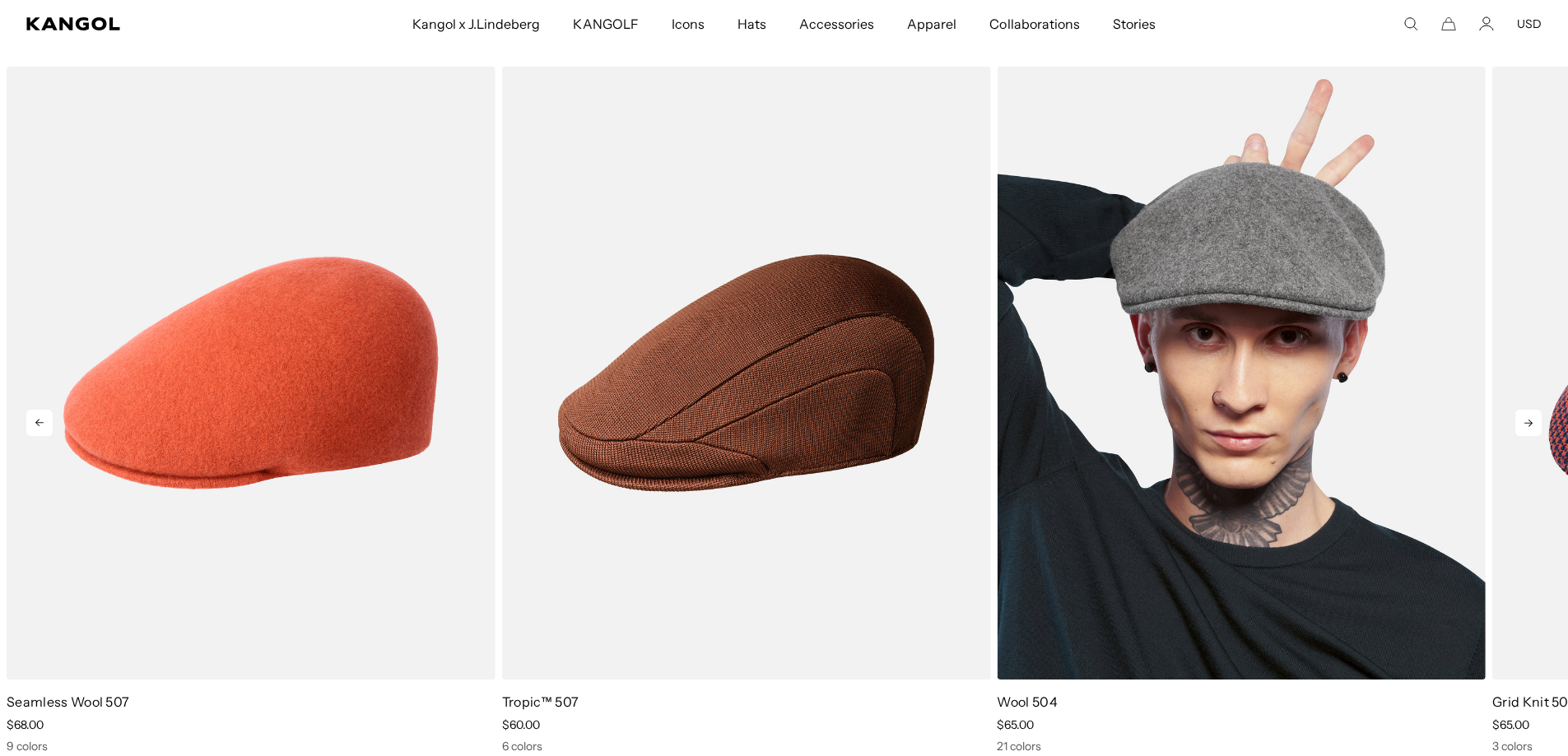
scroll to position [0, 339]
click at [1250, 253] on img "5 of 5" at bounding box center [1241, 373] width 489 height 613
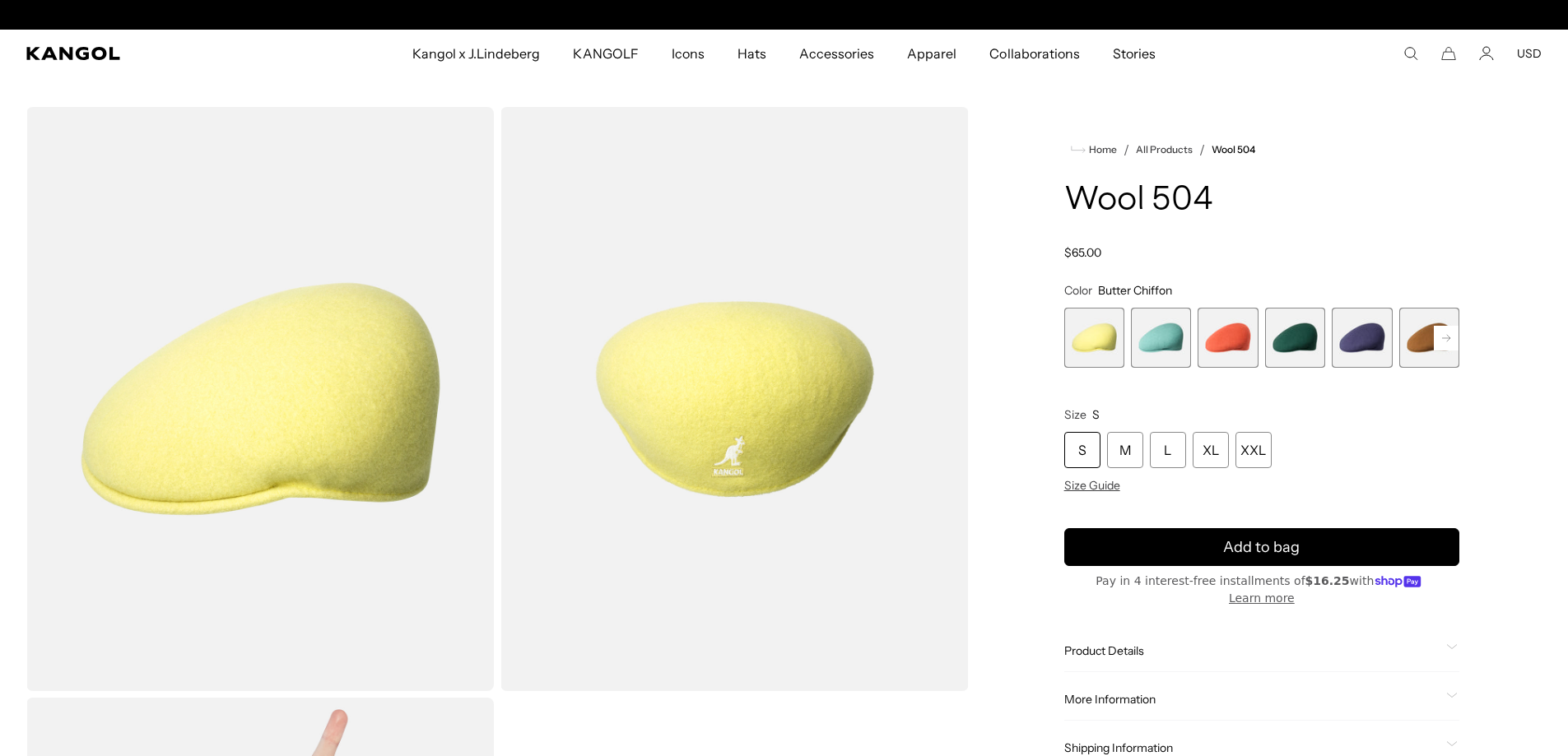
scroll to position [0, 339]
